Goal: Task Accomplishment & Management: Manage account settings

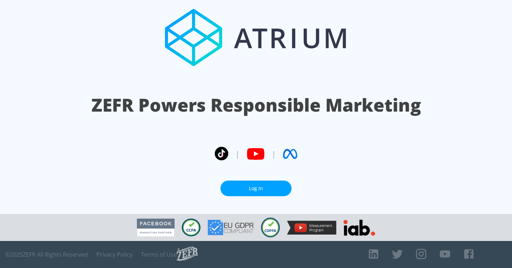
click at [274, 176] on section "ZEFR Powers Responsible Marketing | | Log In" at bounding box center [256, 107] width 512 height 214
click at [256, 188] on link "Log In" at bounding box center [255, 189] width 71 height 16
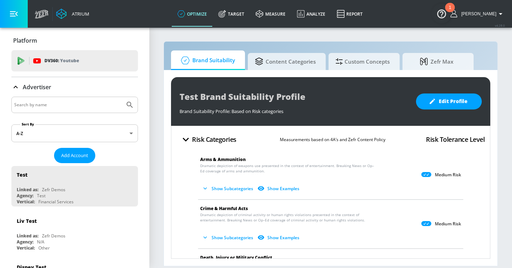
click at [68, 107] on input "Search by name" at bounding box center [68, 104] width 108 height 9
type input "hyundai"
click at [122, 97] on button "Submit Search" at bounding box center [130, 105] width 16 height 16
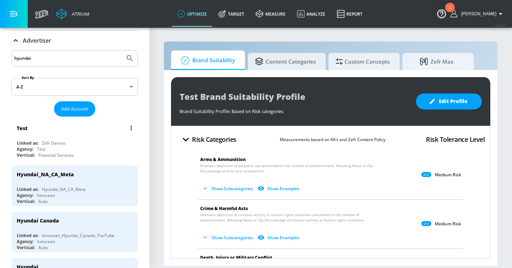
scroll to position [58, 0]
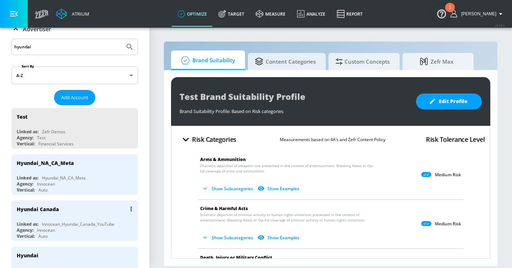
click at [89, 209] on div "Hyundai Canada" at bounding box center [76, 209] width 119 height 17
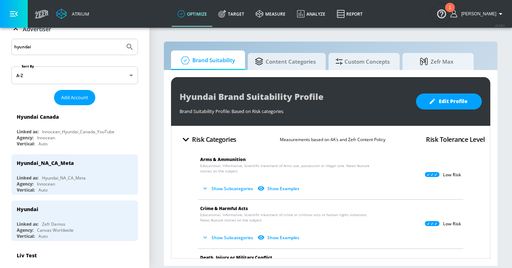
scroll to position [45, 0]
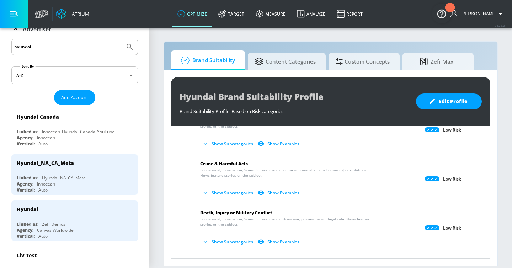
click at [228, 143] on button "Show Subcategories" at bounding box center [228, 144] width 56 height 12
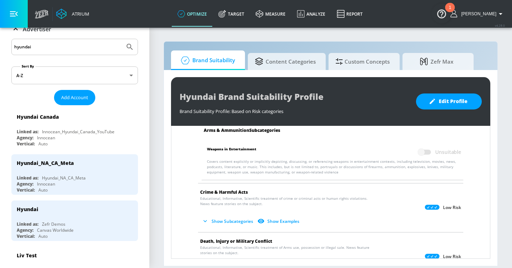
scroll to position [80, 0]
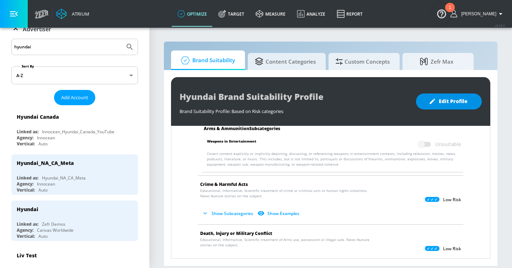
click at [447, 102] on span "Edit Profile" at bounding box center [448, 101] width 37 height 9
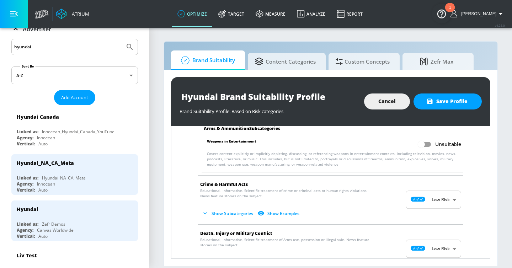
scroll to position [0, 0]
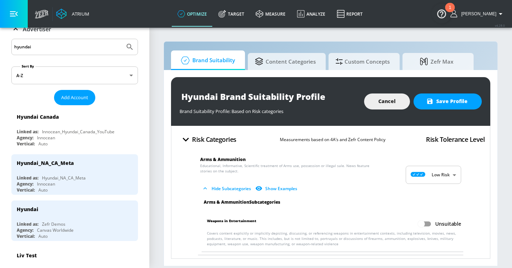
click at [427, 223] on input "Unsuitable" at bounding box center [421, 224] width 41 height 14
checkbox input "true"
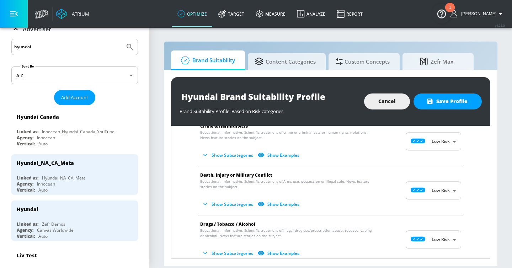
scroll to position [151, 0]
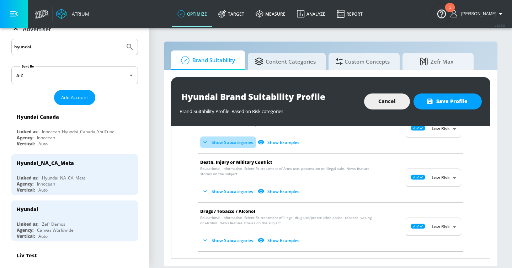
click at [233, 142] on button "Show Subcategories" at bounding box center [228, 143] width 56 height 12
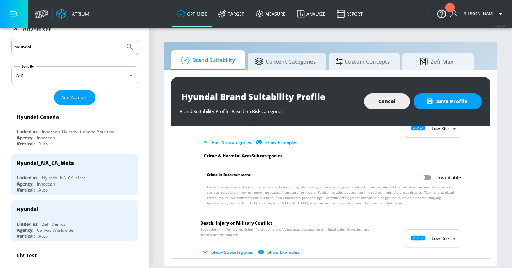
click at [427, 177] on input "Unsuitable" at bounding box center [421, 178] width 41 height 14
checkbox input "true"
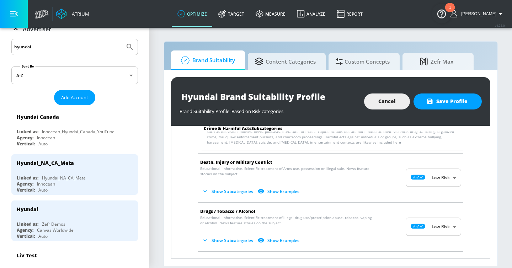
scroll to position [216, 0]
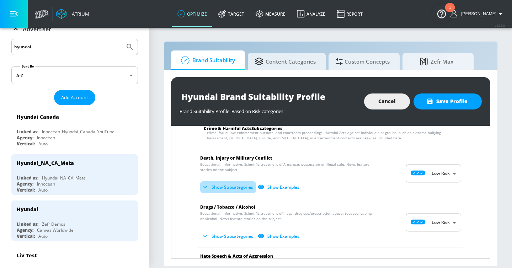
click at [236, 188] on button "Show Subcategories" at bounding box center [228, 187] width 56 height 12
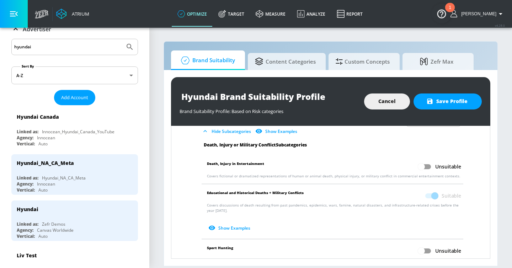
scroll to position [275, 0]
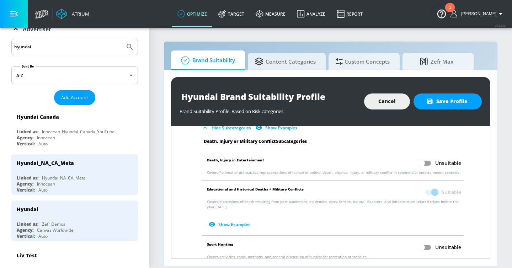
click at [428, 162] on input "Unsuitable" at bounding box center [421, 163] width 41 height 14
checkbox input "true"
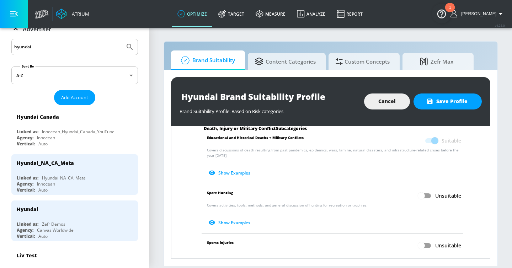
scroll to position [337, 0]
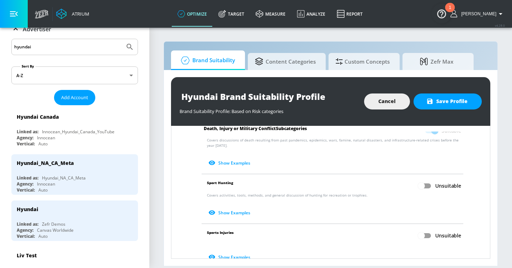
click at [425, 183] on input "Unsuitable" at bounding box center [421, 186] width 41 height 14
checkbox input "true"
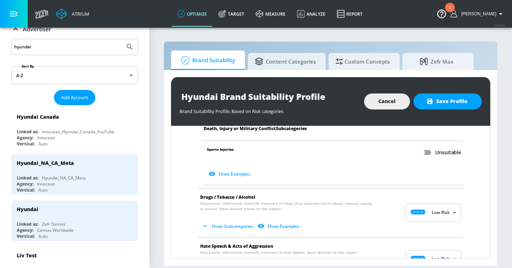
scroll to position [429, 0]
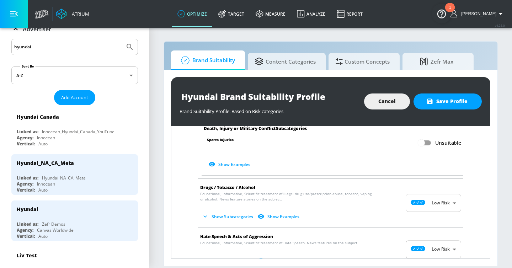
click at [429, 143] on input "Unsuitable" at bounding box center [421, 143] width 41 height 14
checkbox input "true"
click at [224, 215] on button "Show Subcategories" at bounding box center [228, 217] width 56 height 12
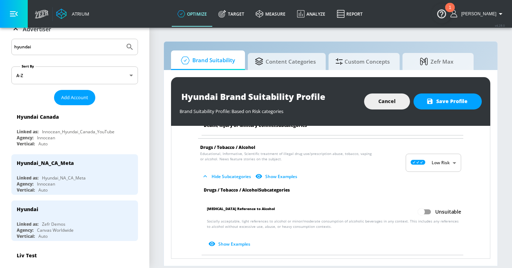
scroll to position [480, 0]
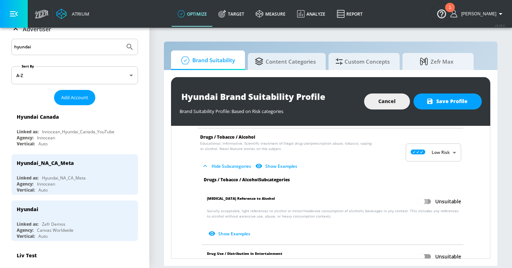
click at [427, 202] on input "Unsuitable" at bounding box center [421, 202] width 41 height 14
checkbox input "true"
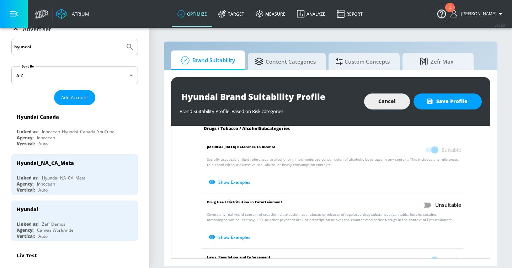
scroll to position [549, 0]
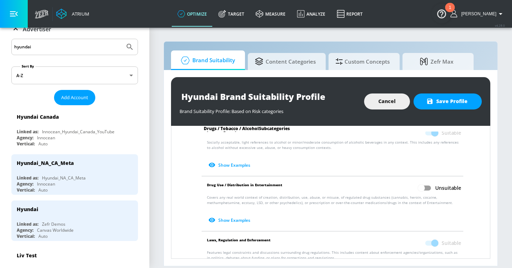
click at [423, 188] on input "Unsuitable" at bounding box center [421, 188] width 41 height 14
checkbox input "true"
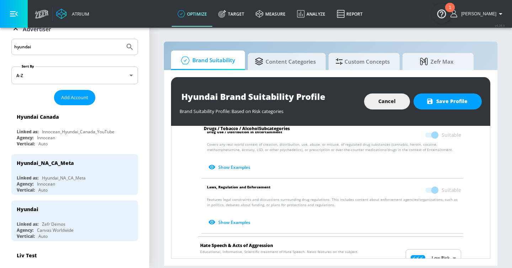
scroll to position [650, 0]
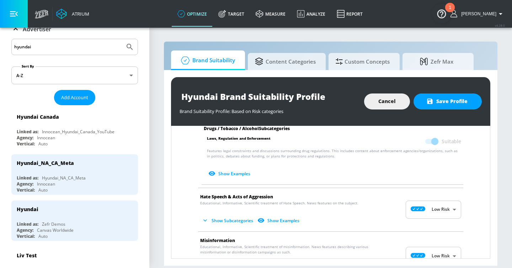
click at [230, 218] on button "Show Subcategories" at bounding box center [228, 221] width 56 height 12
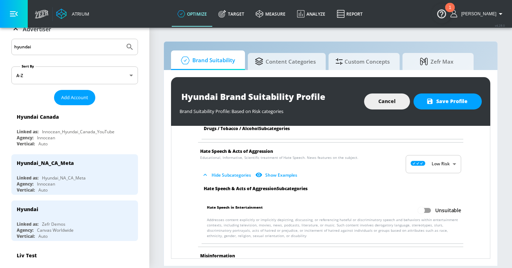
scroll to position [703, 0]
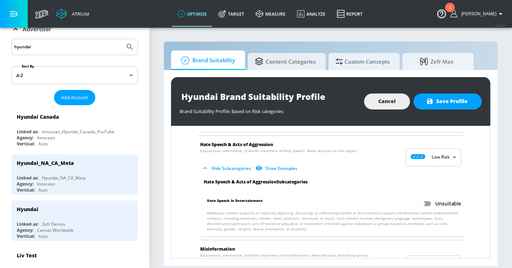
click at [429, 203] on input "Unsuitable" at bounding box center [421, 204] width 41 height 14
checkbox input "true"
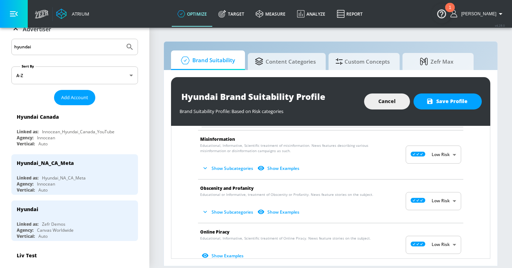
scroll to position [836, 0]
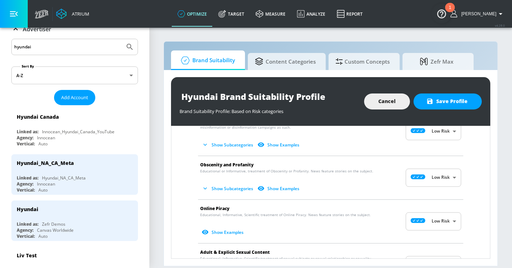
click at [214, 146] on button "Show Subcategories" at bounding box center [228, 145] width 56 height 12
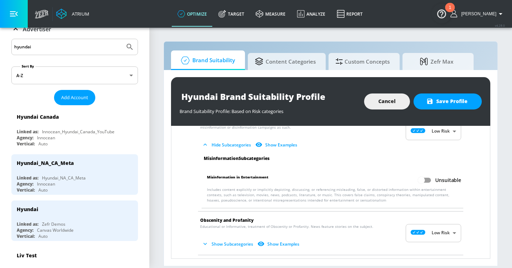
click at [427, 177] on input "Unsuitable" at bounding box center [421, 180] width 41 height 14
checkbox input "true"
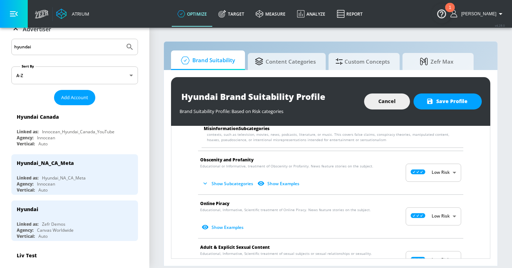
scroll to position [909, 0]
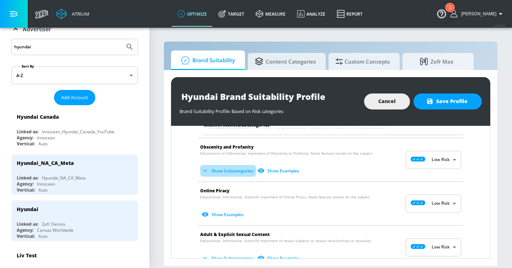
click at [231, 175] on button "Show Subcategories" at bounding box center [228, 171] width 56 height 12
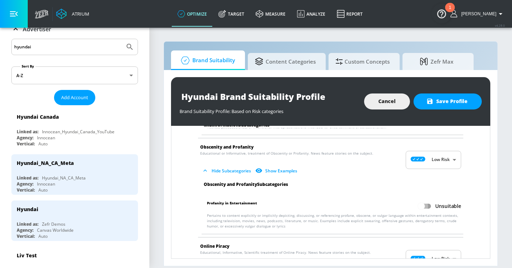
click at [429, 206] on input "Unsuitable" at bounding box center [421, 206] width 41 height 14
checkbox input "true"
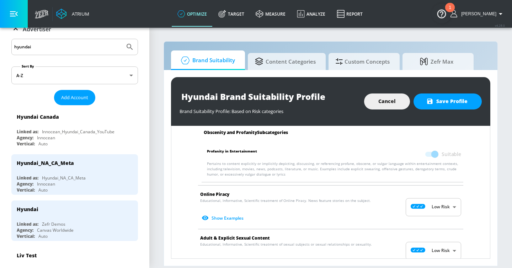
scroll to position [983, 0]
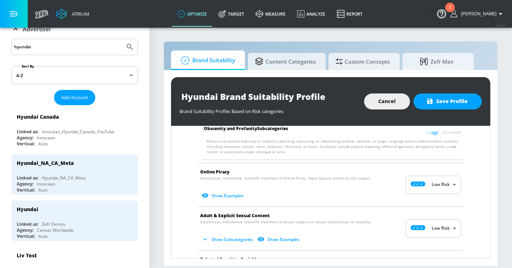
click at [225, 237] on button "Show Subcategories" at bounding box center [228, 240] width 56 height 12
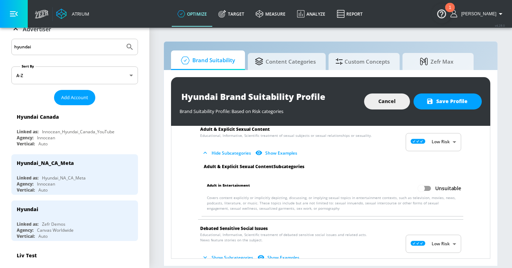
scroll to position [1103, 0]
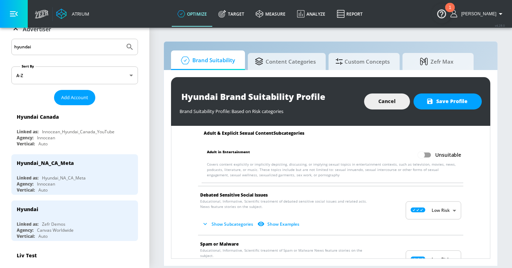
click at [425, 151] on input "Unsuitable" at bounding box center [421, 155] width 41 height 14
checkbox input "true"
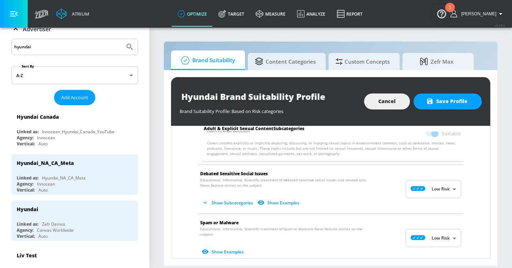
scroll to position [1143, 0]
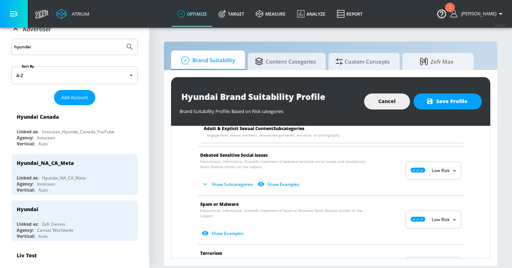
click at [237, 183] on button "Show Subcategories" at bounding box center [228, 184] width 56 height 12
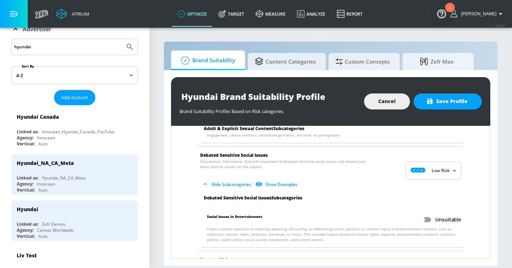
click at [429, 217] on input "Unsuitable" at bounding box center [421, 220] width 41 height 14
checkbox input "true"
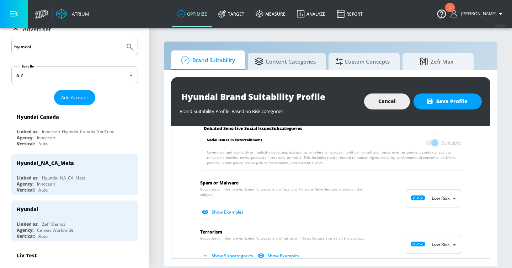
scroll to position [1248, 0]
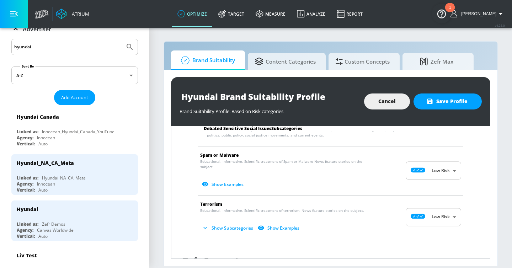
click at [213, 222] on button "Show Subcategories" at bounding box center [228, 228] width 56 height 12
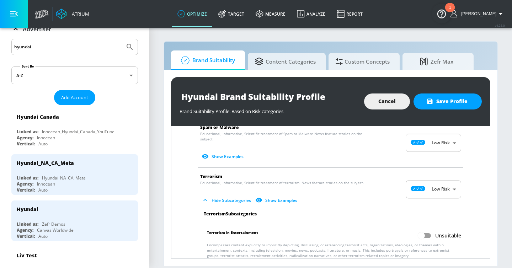
scroll to position [1302, 0]
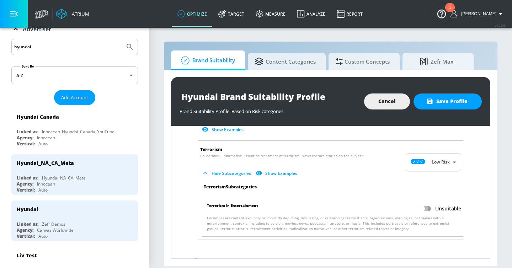
click at [426, 202] on input "Unsuitable" at bounding box center [421, 209] width 41 height 14
checkbox input "true"
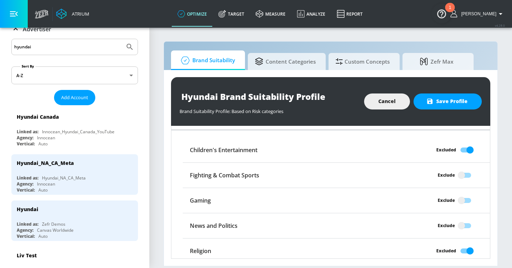
scroll to position [1472, 0]
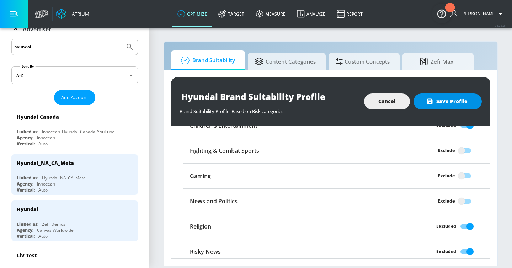
click at [444, 101] on span "Save Profile" at bounding box center [448, 101] width 40 height 9
